Goal: Transaction & Acquisition: Subscribe to service/newsletter

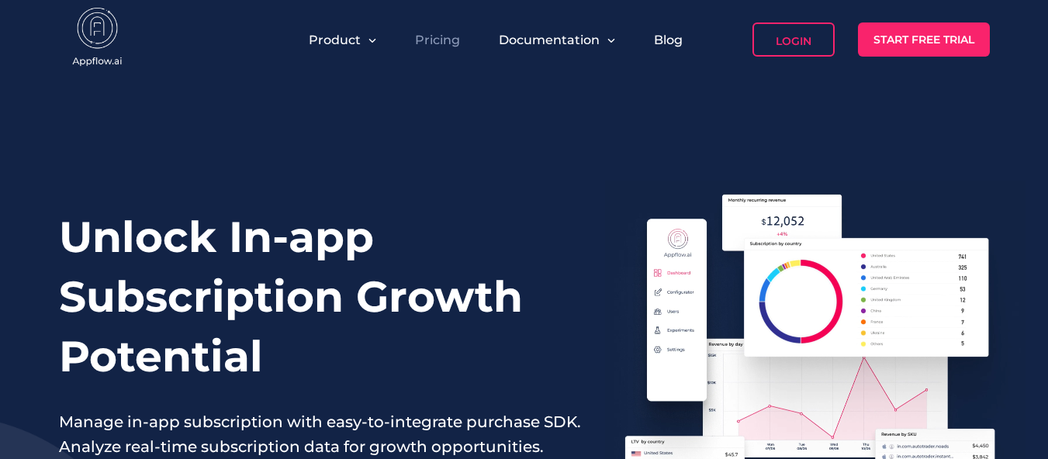
click at [451, 41] on link "Pricing" at bounding box center [437, 40] width 45 height 15
click at [445, 37] on link "Pricing" at bounding box center [437, 40] width 45 height 15
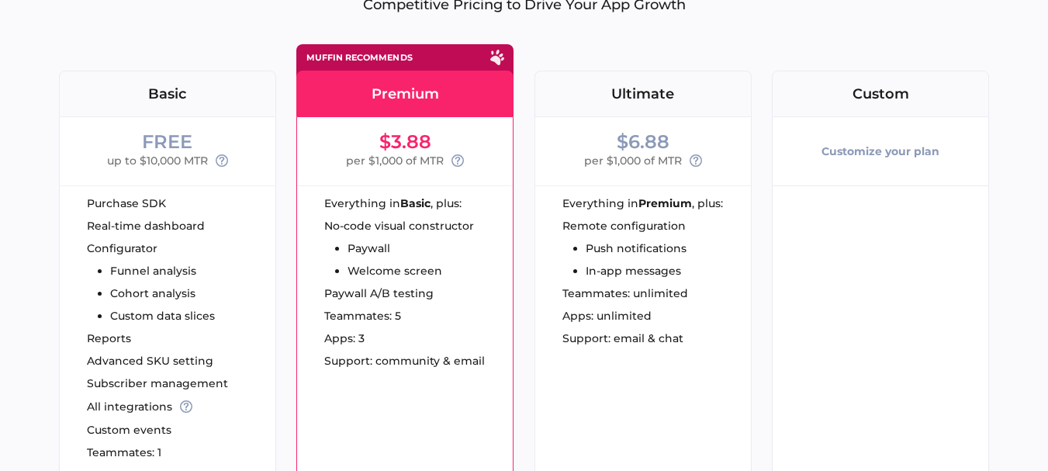
scroll to position [149, 0]
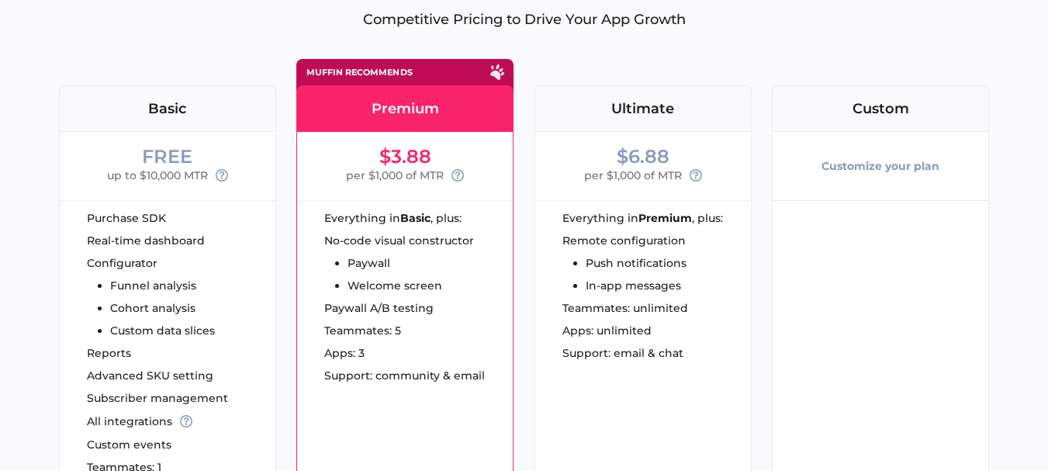
click at [685, 315] on div "Everything in Premium , plus: Remote configuration Push notifications In-app me…" at bounding box center [643, 288] width 216 height 177
click at [668, 290] on li "In-app messages" at bounding box center [635, 285] width 101 height 11
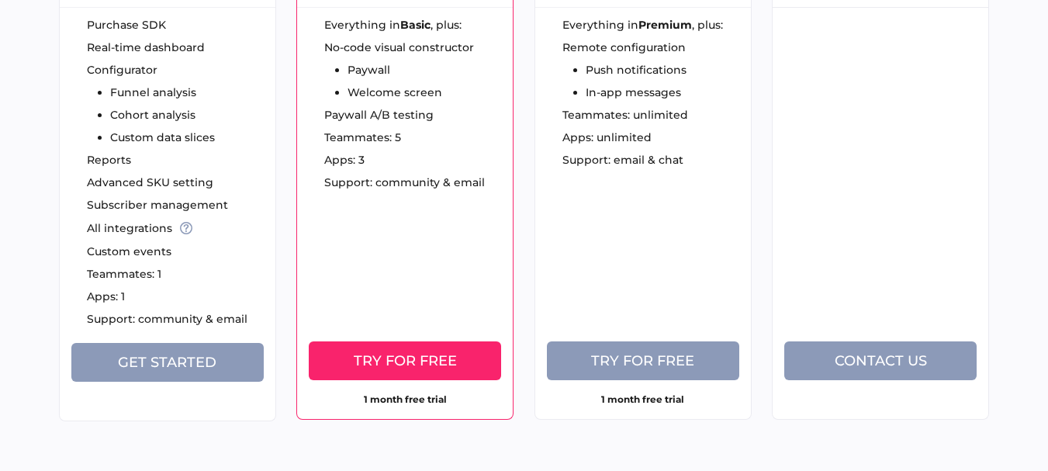
scroll to position [346, 0]
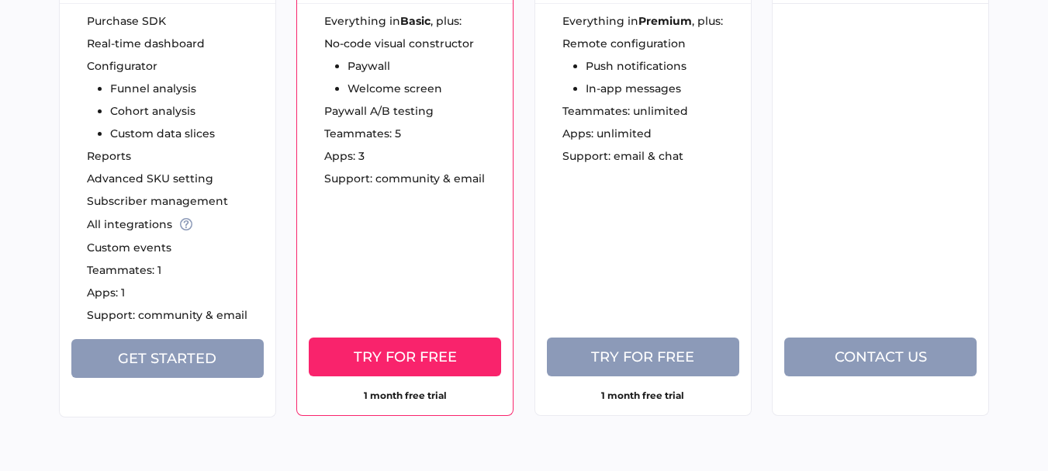
click at [671, 345] on button "Try for free" at bounding box center [643, 356] width 192 height 39
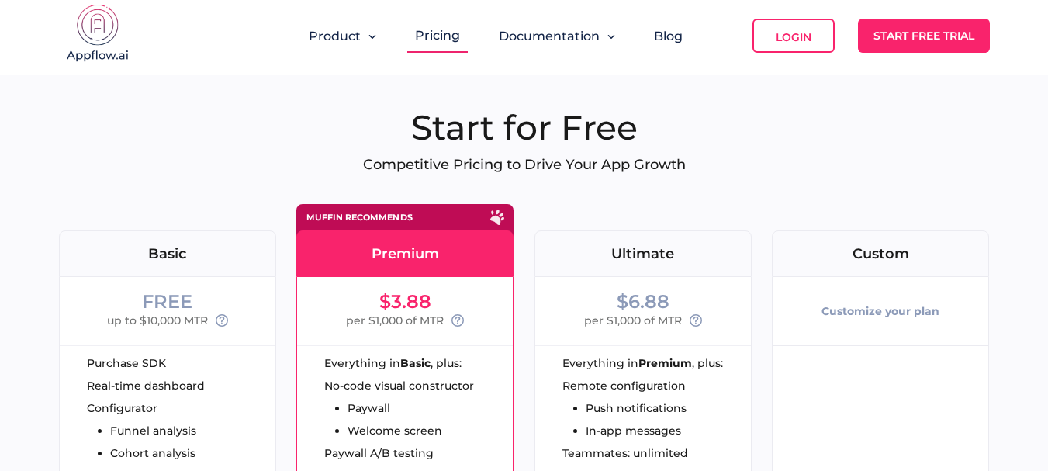
scroll to position [0, 0]
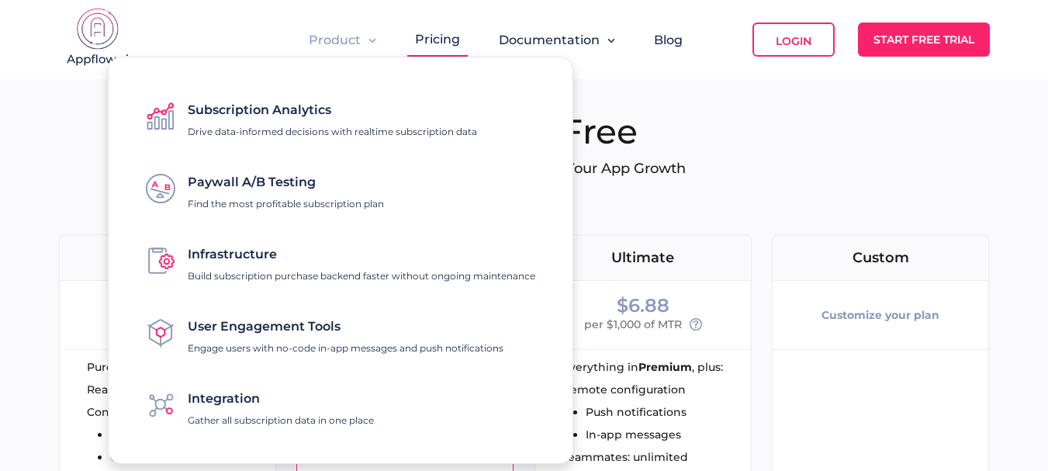
click at [368, 36] on button "Product" at bounding box center [342, 40] width 67 height 15
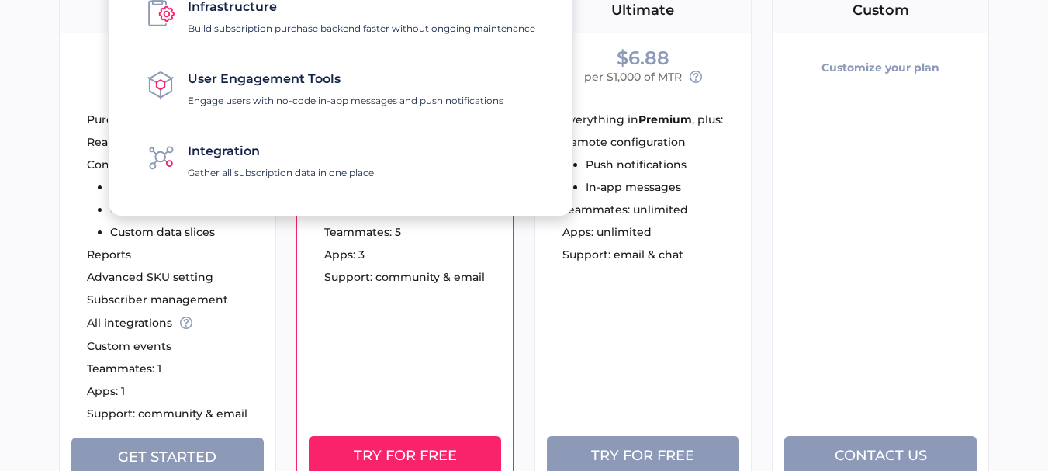
scroll to position [248, 0]
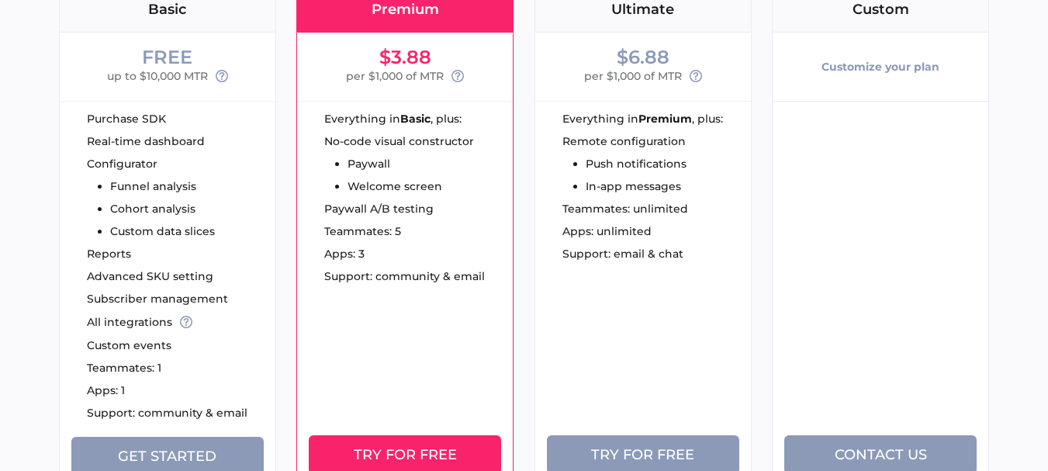
click at [624, 362] on div "$6.88 per $1,000 of MTR Everything in Premium , plus: Remote configuration Push…" at bounding box center [642, 273] width 217 height 481
click at [620, 442] on button "Try for free" at bounding box center [643, 454] width 192 height 39
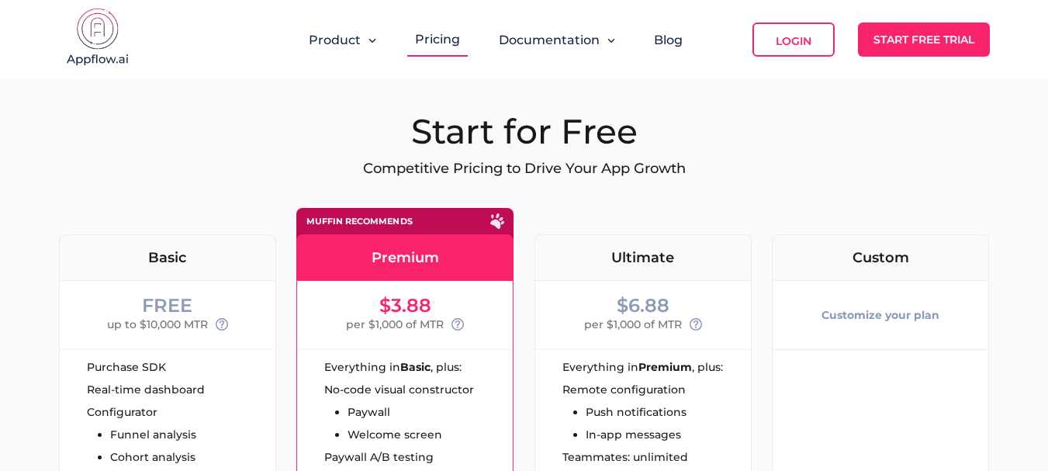
click at [0, 47] on header "Product Pricing Documentation Blog Login Start Free Trial" at bounding box center [524, 39] width 1048 height 79
click at [461, 38] on div "Pricing" at bounding box center [437, 39] width 60 height 34
click at [440, 37] on link "Pricing" at bounding box center [437, 39] width 45 height 15
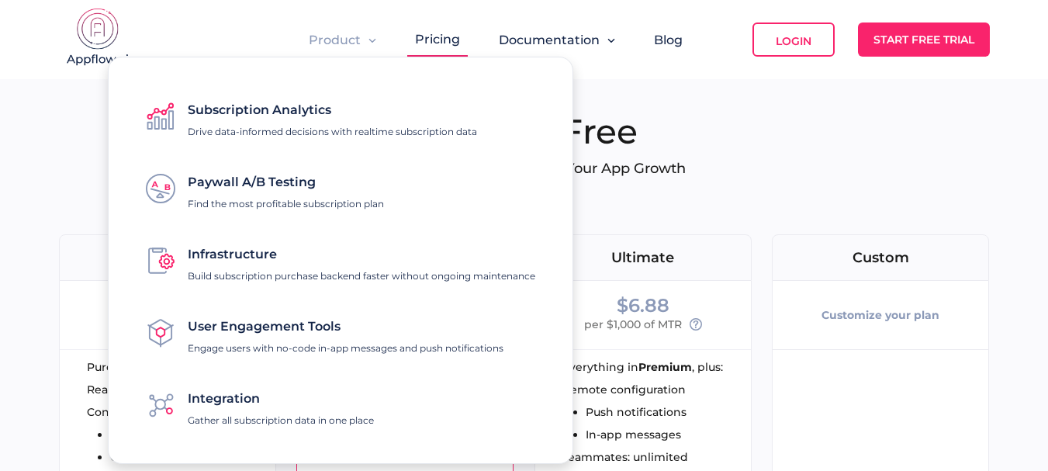
click at [346, 37] on span "Product" at bounding box center [335, 40] width 52 height 15
